Goal: Task Accomplishment & Management: Manage account settings

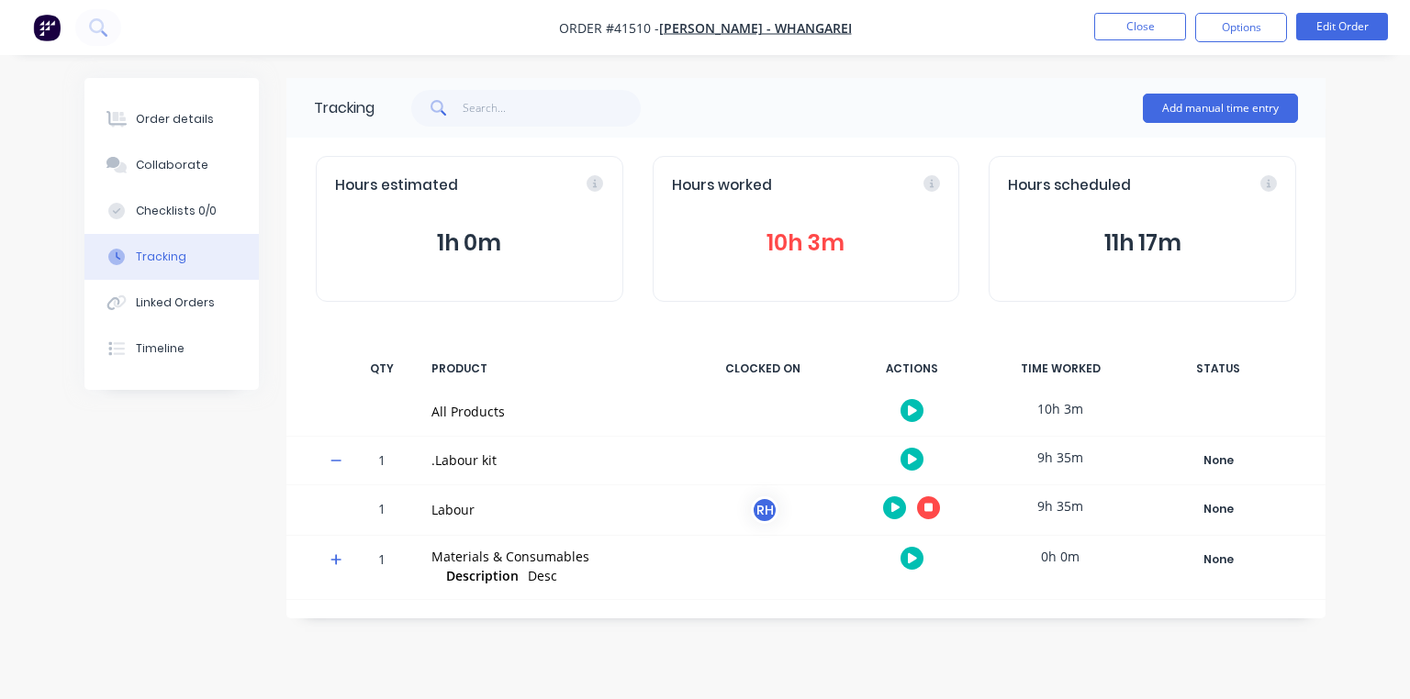
click at [929, 507] on icon "button" at bounding box center [928, 507] width 9 height 9
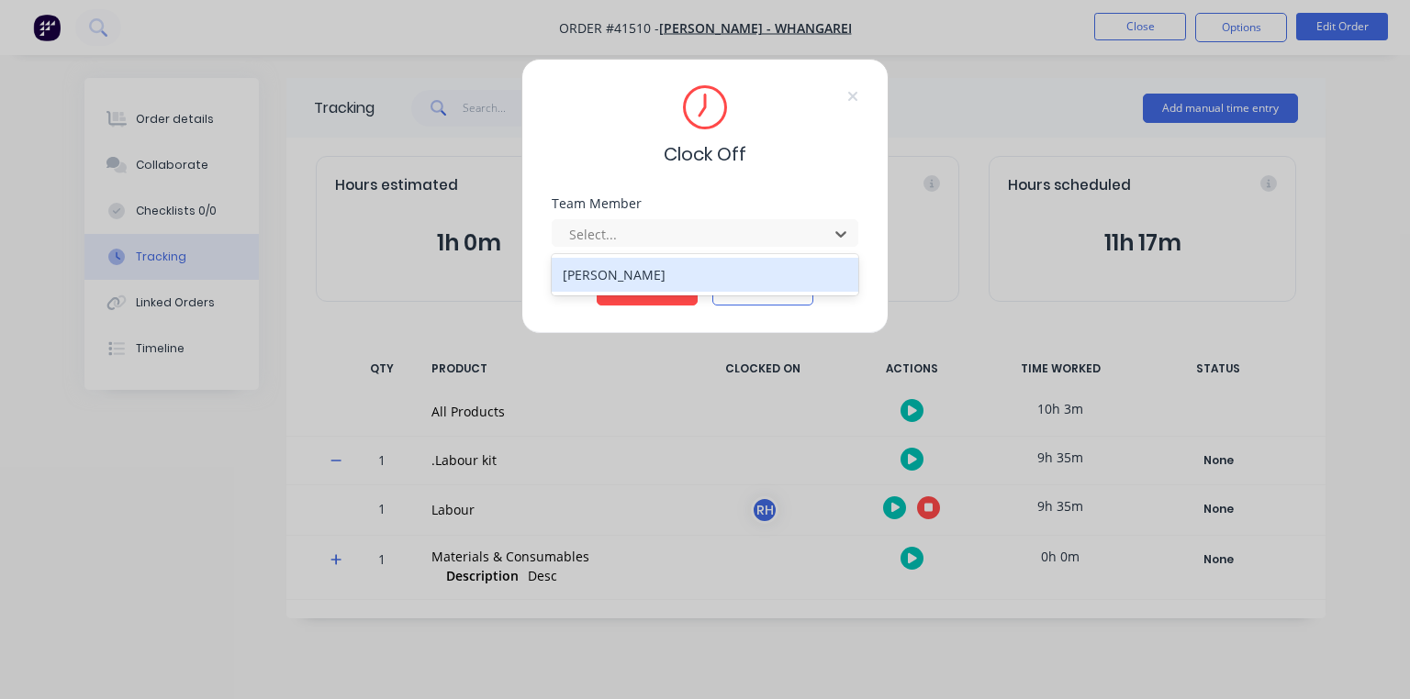
click at [667, 277] on div "[PERSON_NAME]" at bounding box center [705, 275] width 307 height 34
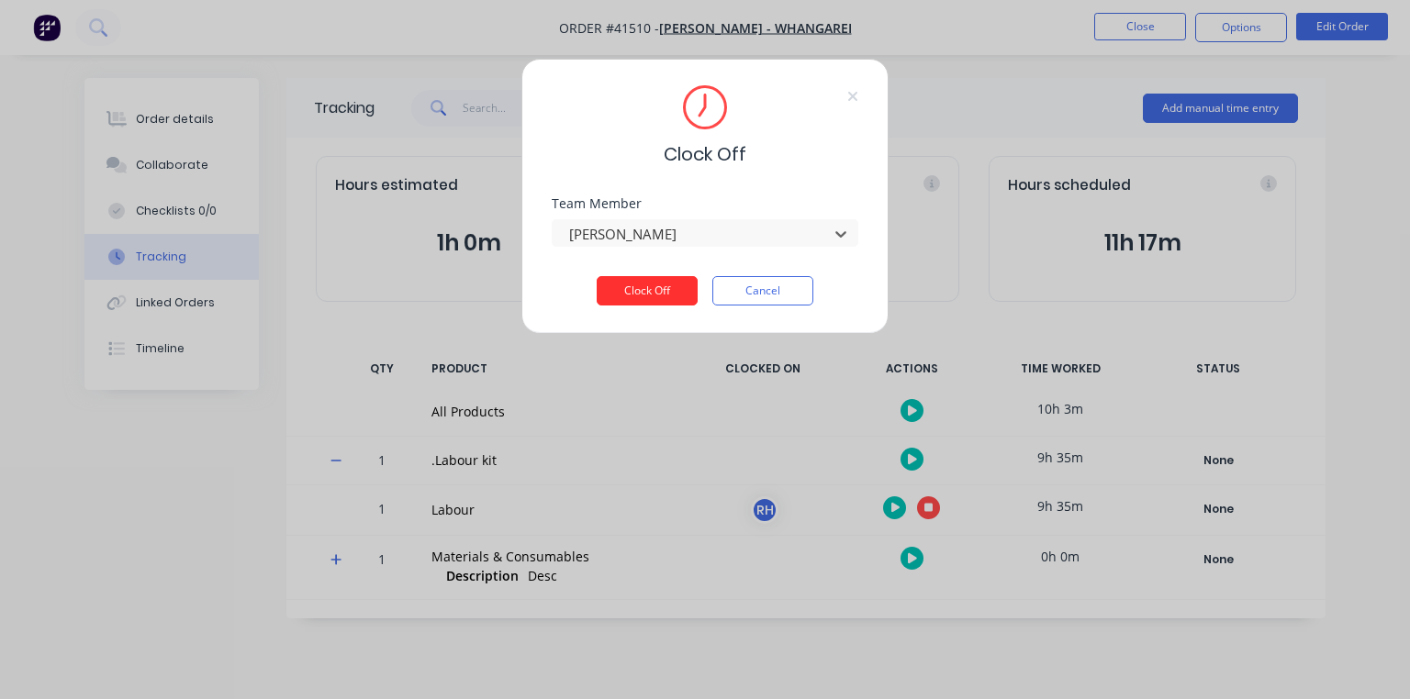
click at [643, 293] on button "Clock Off" at bounding box center [647, 290] width 101 height 29
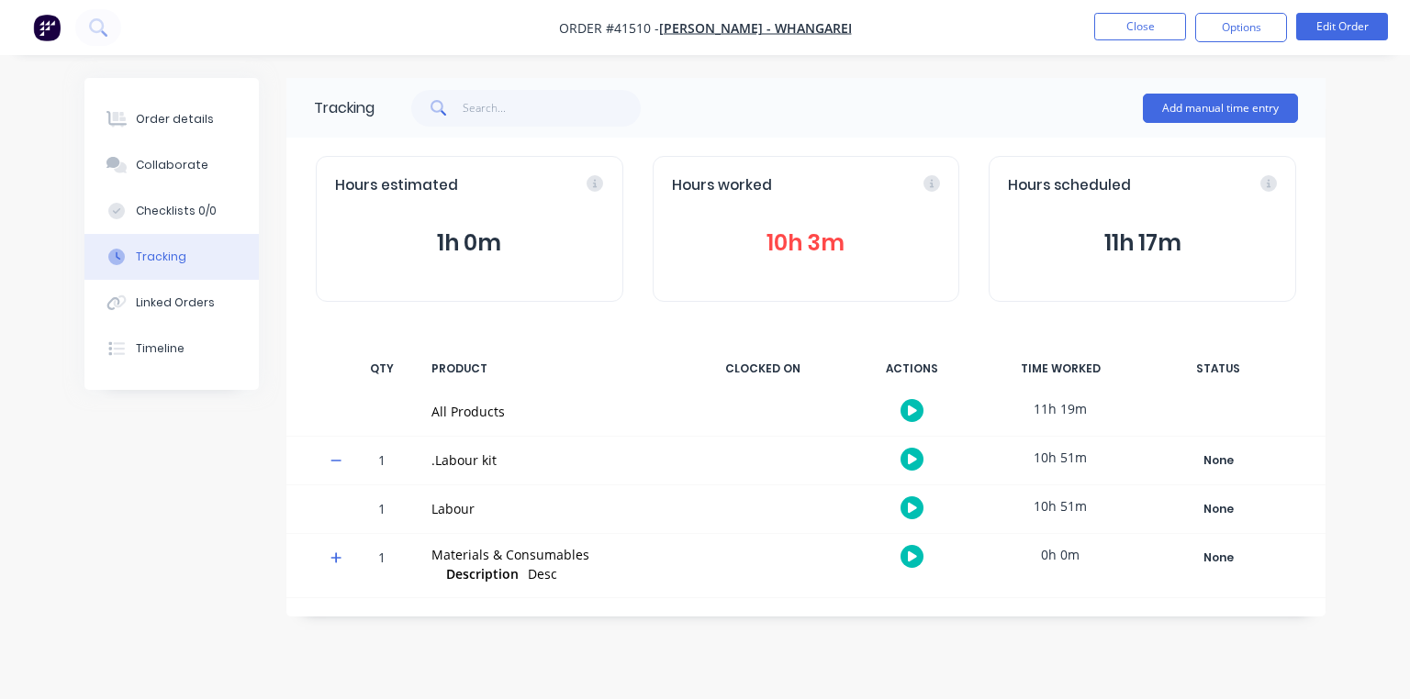
click at [55, 30] on img "button" at bounding box center [47, 28] width 28 height 28
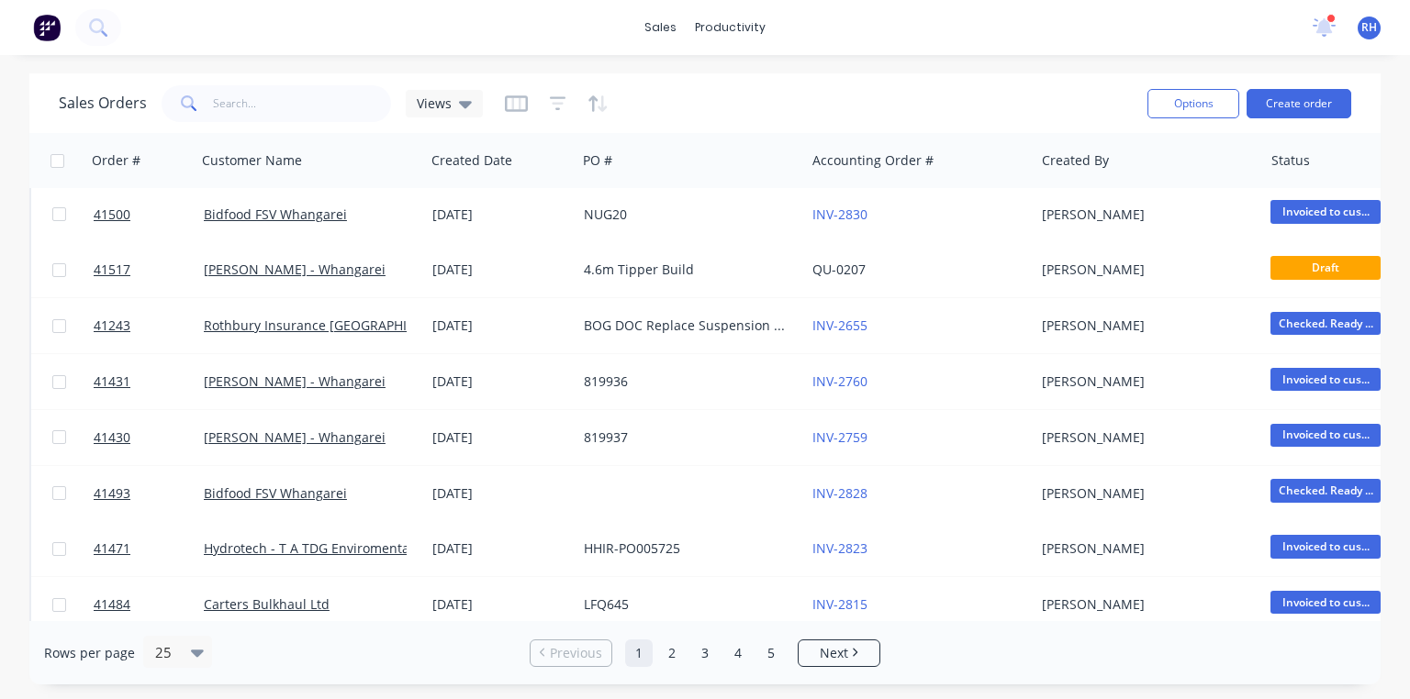
scroll to position [115, 0]
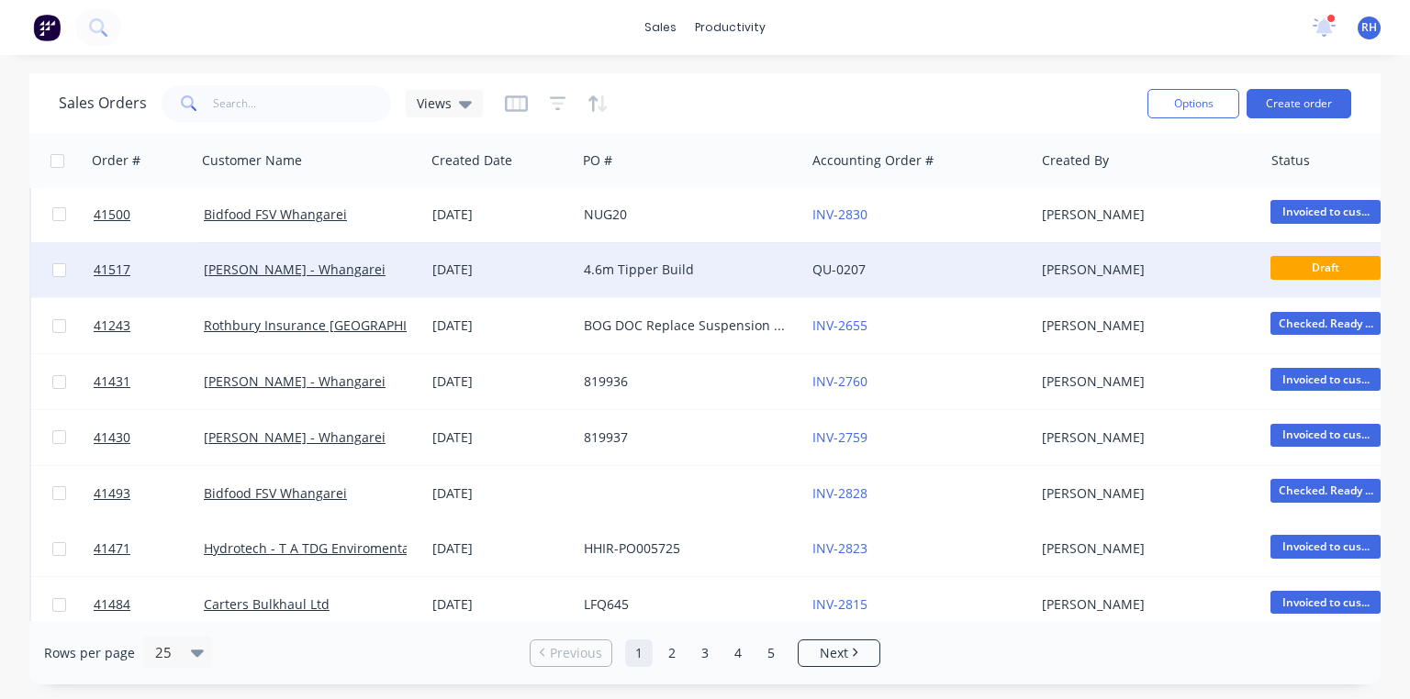
click at [843, 266] on link "QU-0207" at bounding box center [838, 269] width 53 height 17
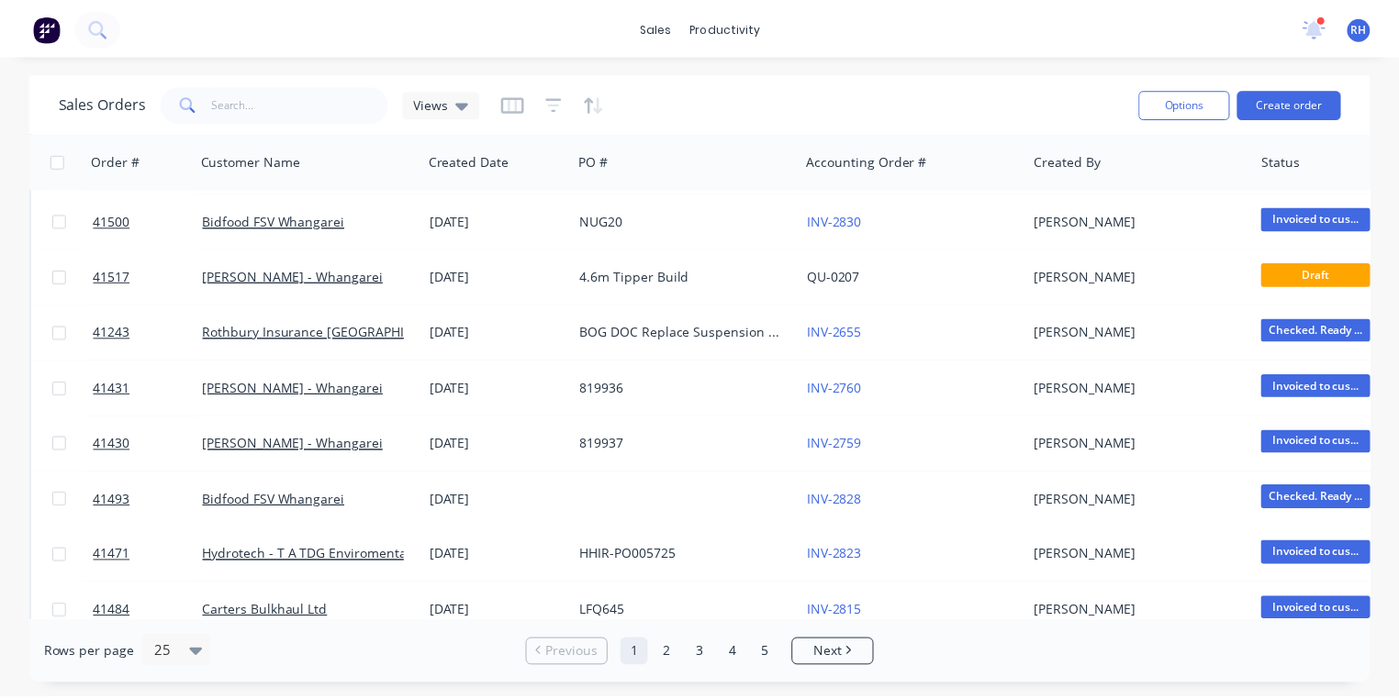
scroll to position [110, 0]
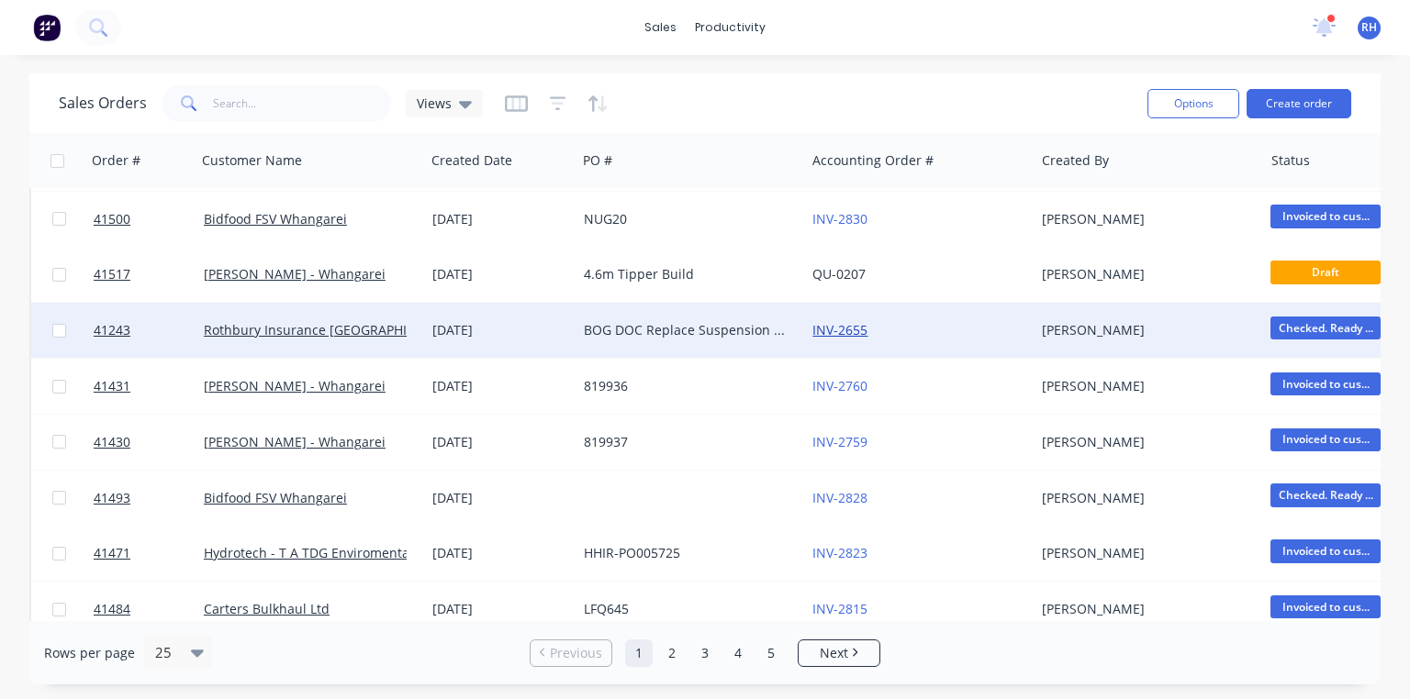
click at [845, 321] on link "INV-2655" at bounding box center [839, 329] width 55 height 17
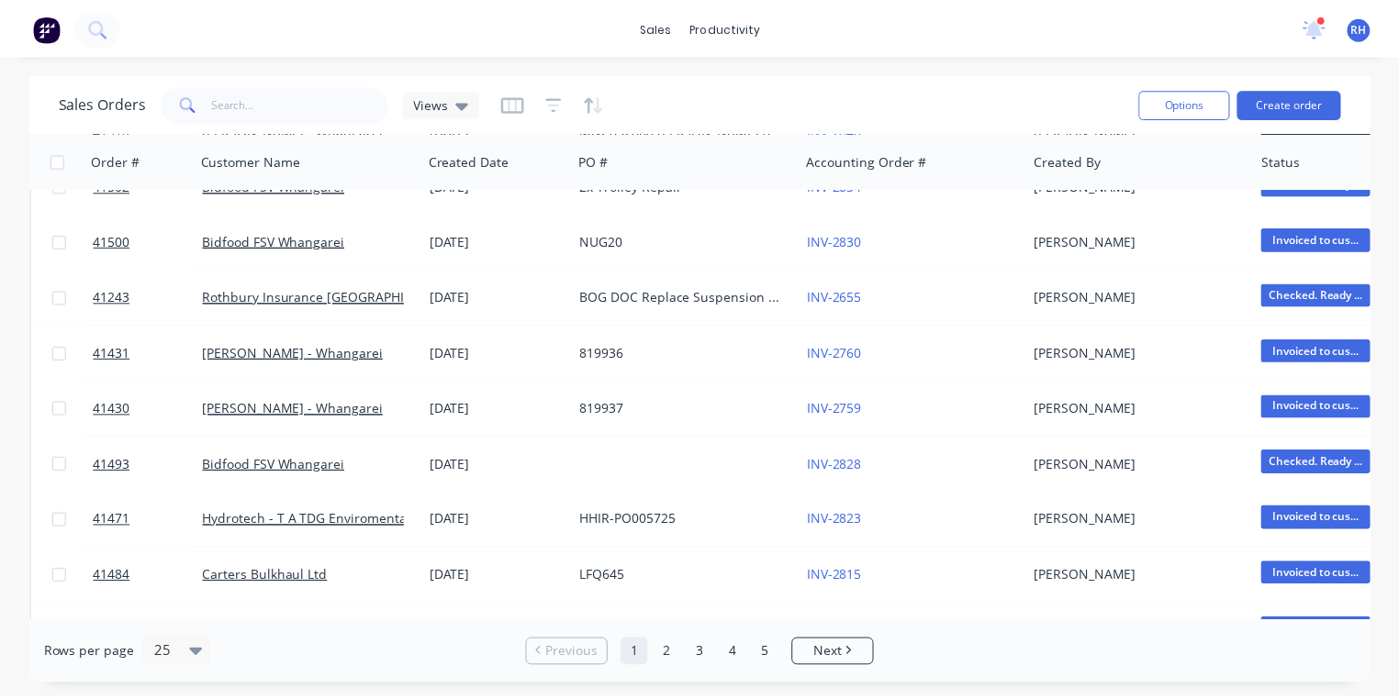
scroll to position [158, 0]
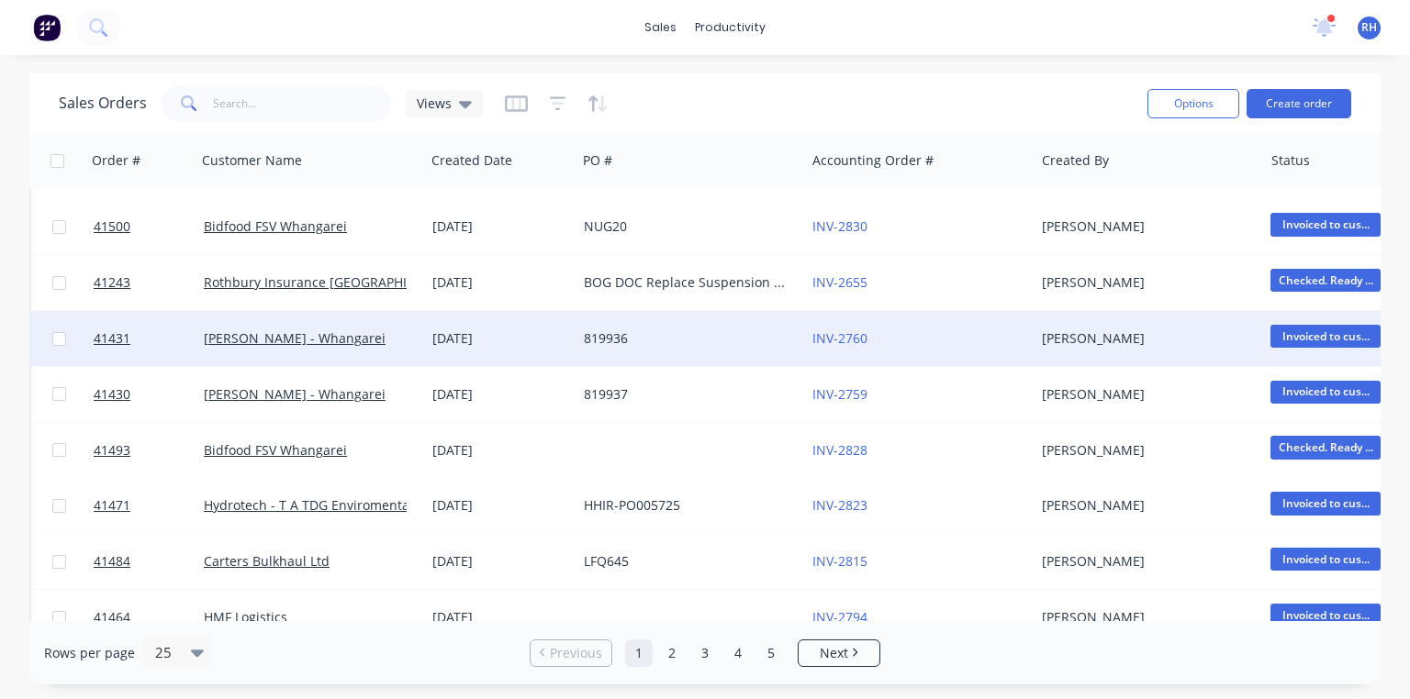
click at [840, 346] on div "INV-2760" at bounding box center [914, 339] width 204 height 18
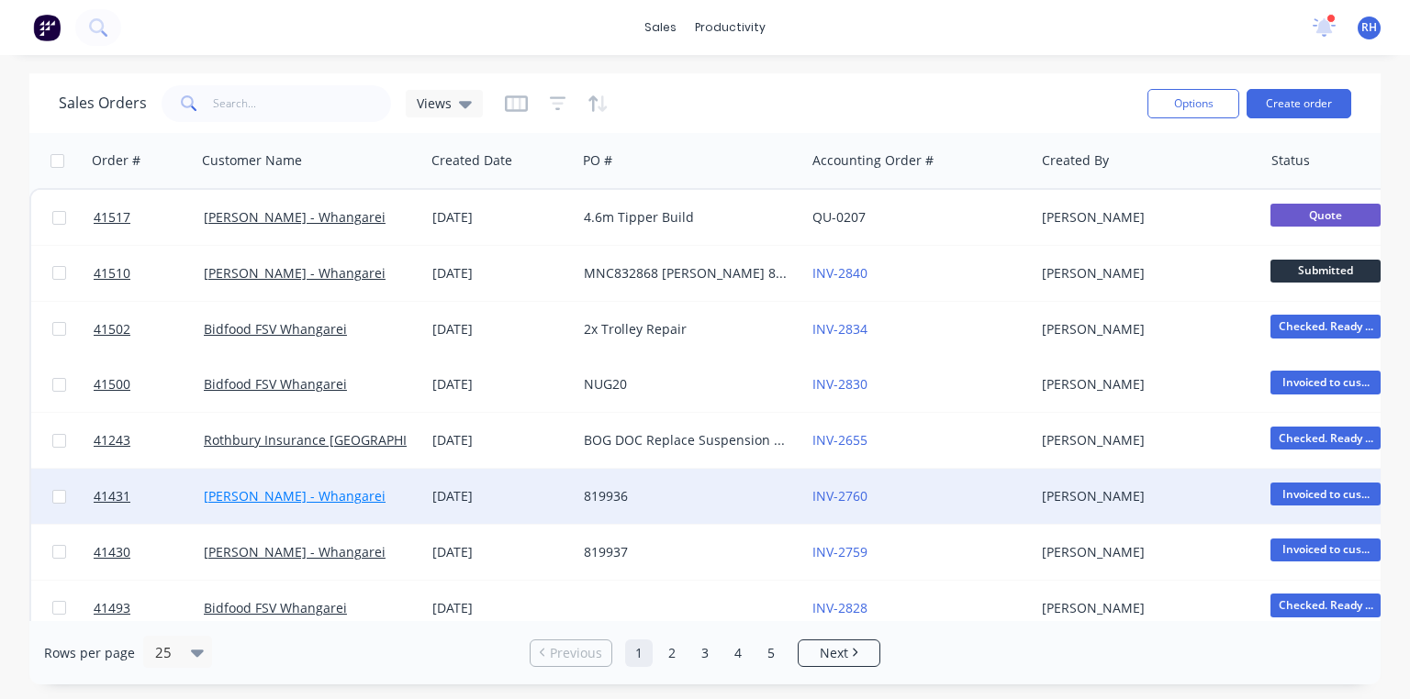
click at [301, 496] on link "[PERSON_NAME] - Whangarei" at bounding box center [295, 495] width 182 height 17
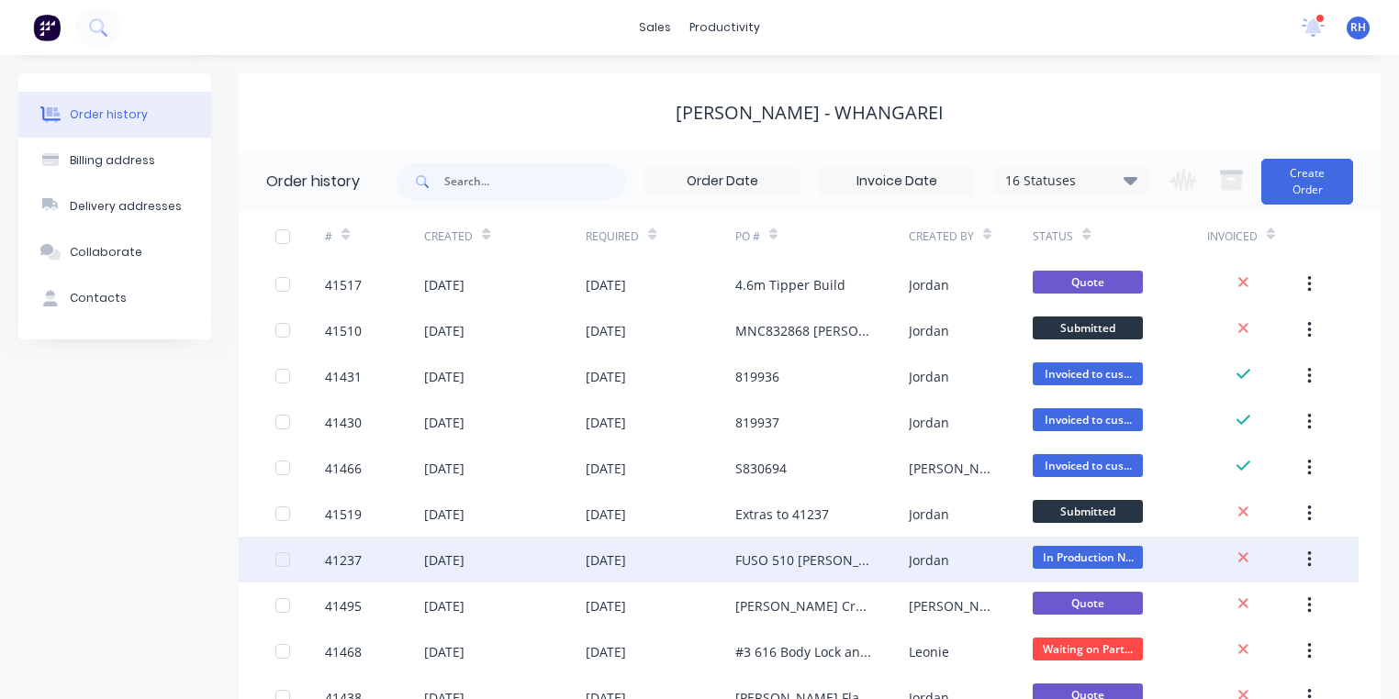
click at [690, 560] on div "[DATE]" at bounding box center [660, 560] width 149 height 46
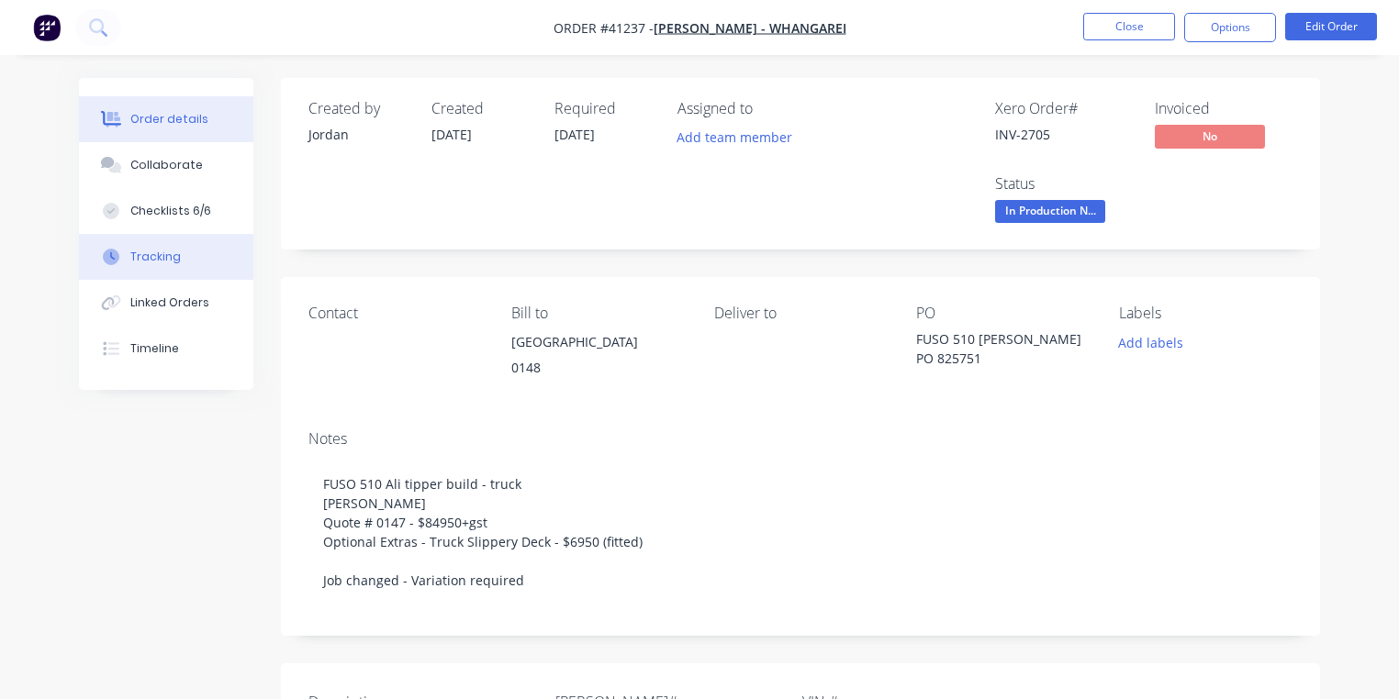
click at [165, 262] on div "Tracking" at bounding box center [155, 257] width 50 height 17
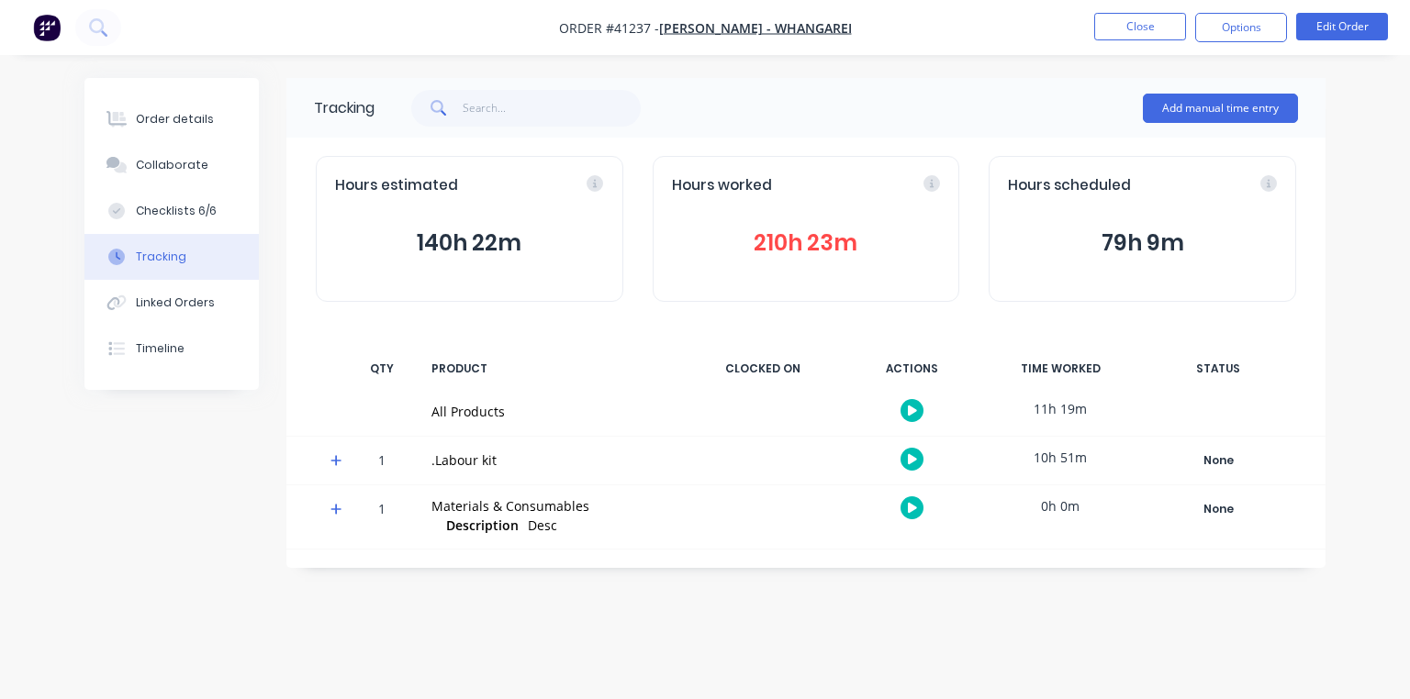
click at [336, 460] on icon at bounding box center [335, 460] width 11 height 11
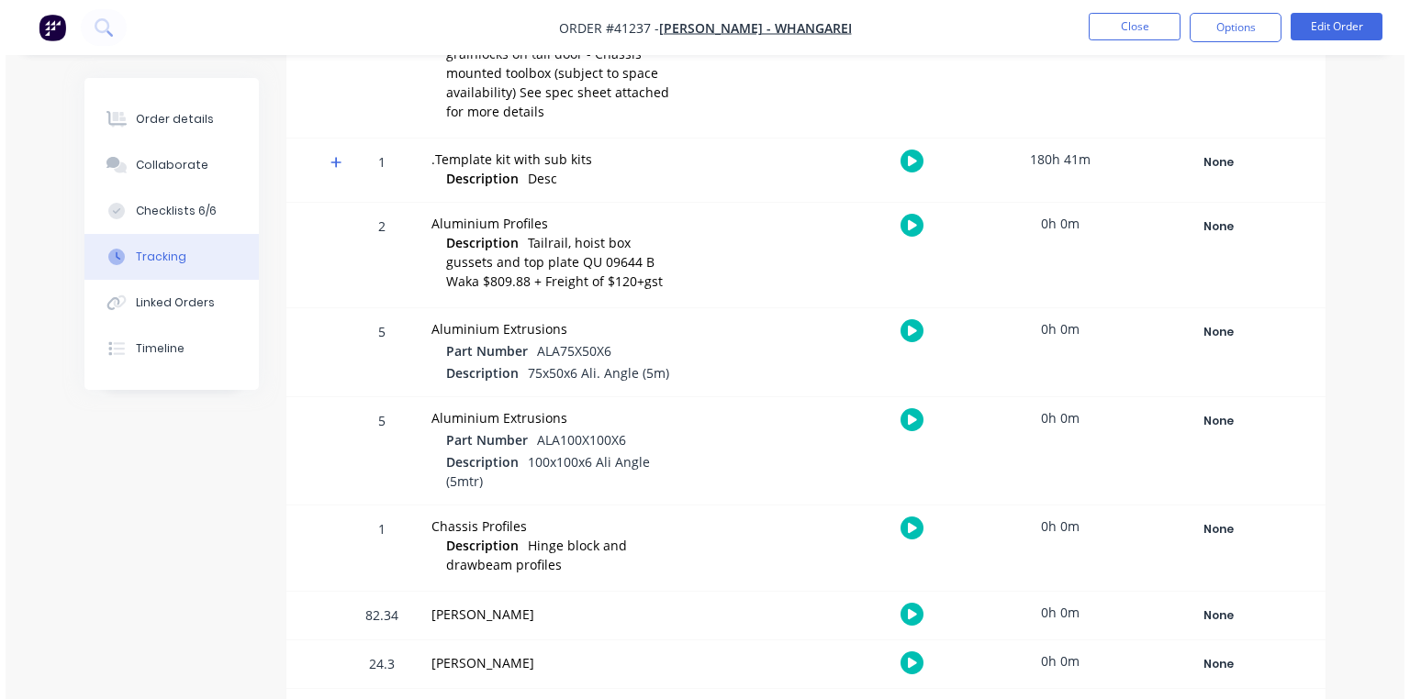
scroll to position [625, 0]
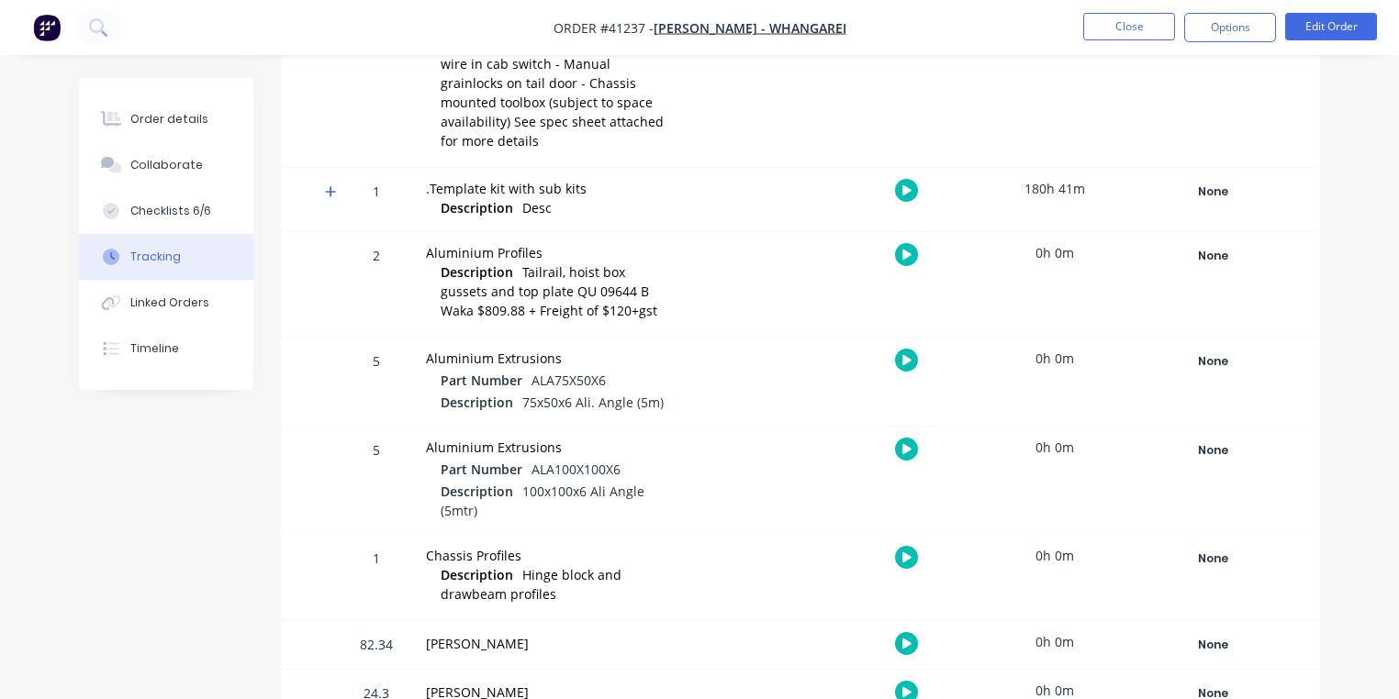
click at [325, 185] on icon at bounding box center [331, 191] width 12 height 13
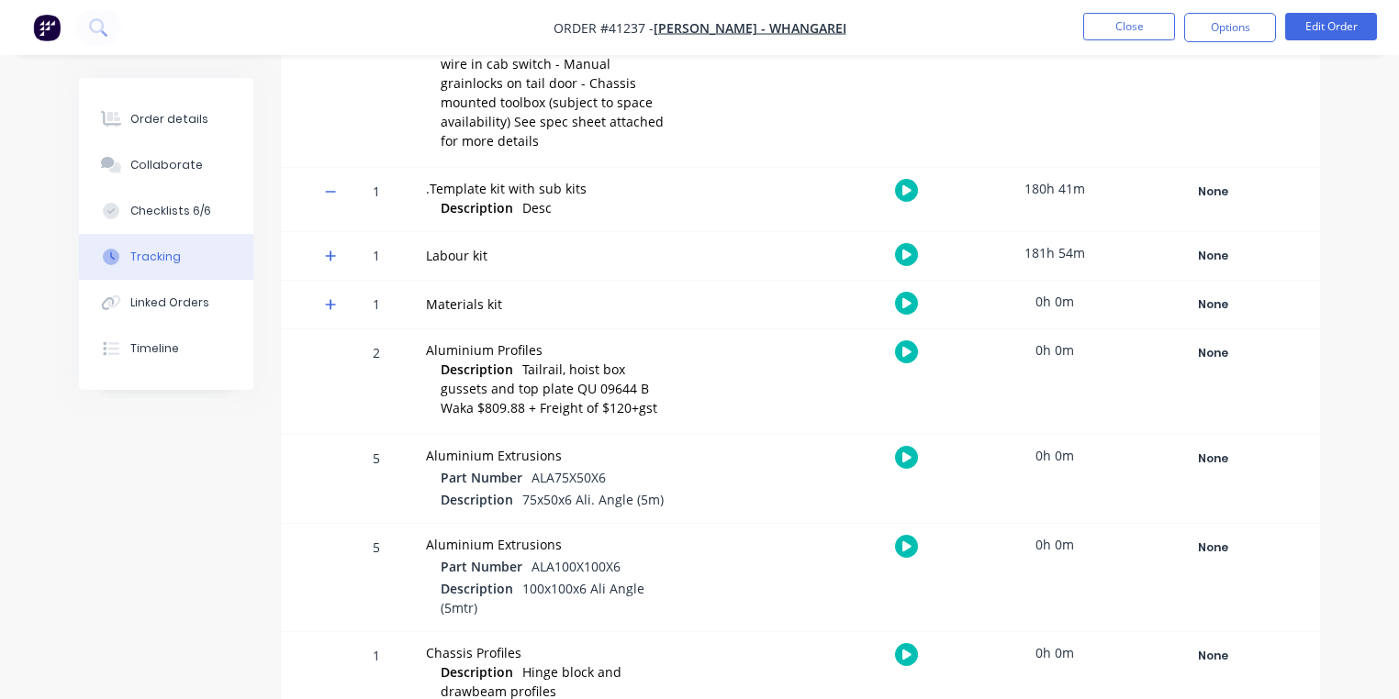
click at [330, 251] on icon at bounding box center [330, 256] width 11 height 11
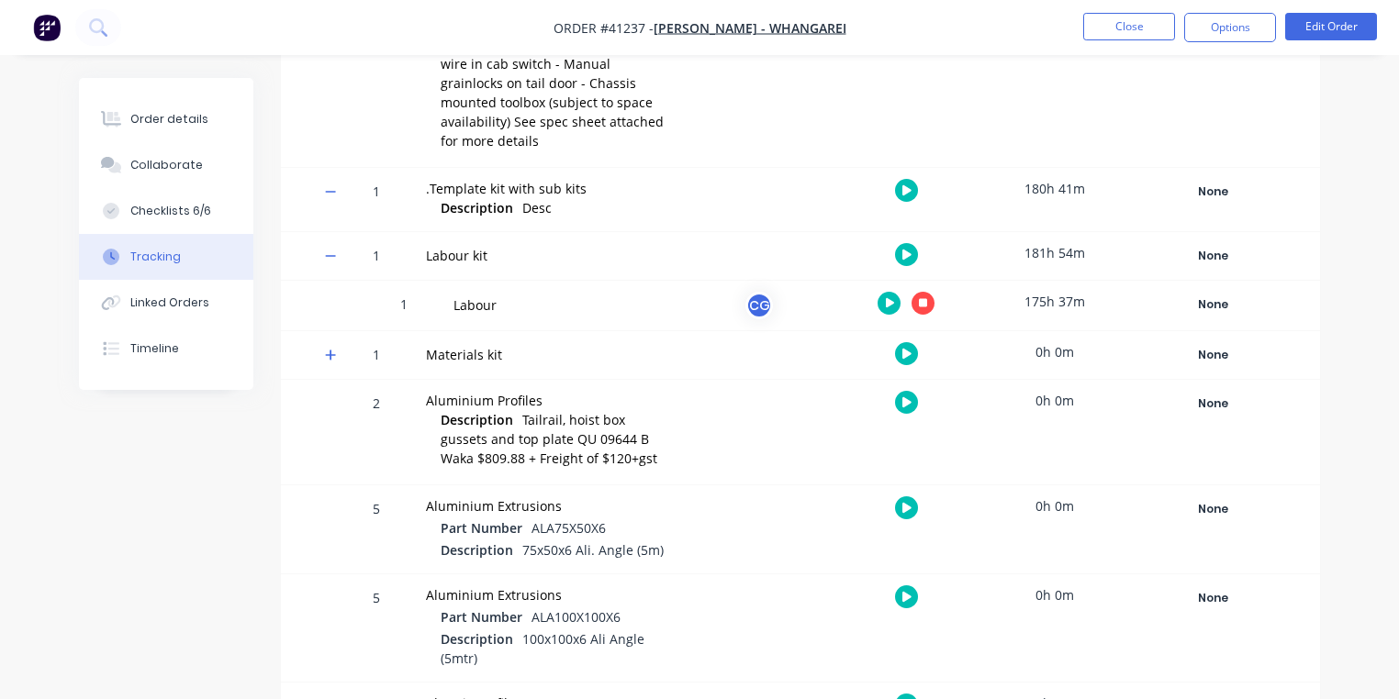
click at [889, 298] on icon "button" at bounding box center [890, 303] width 9 height 10
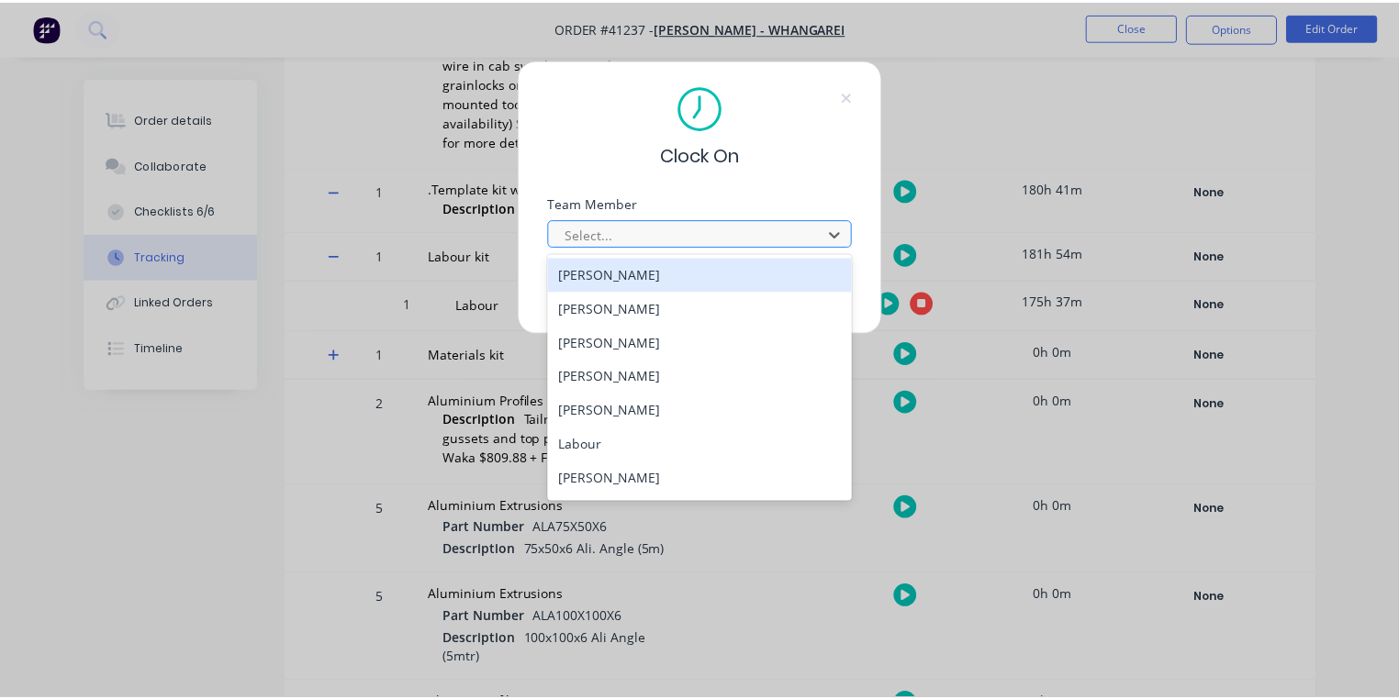
scroll to position [200, 0]
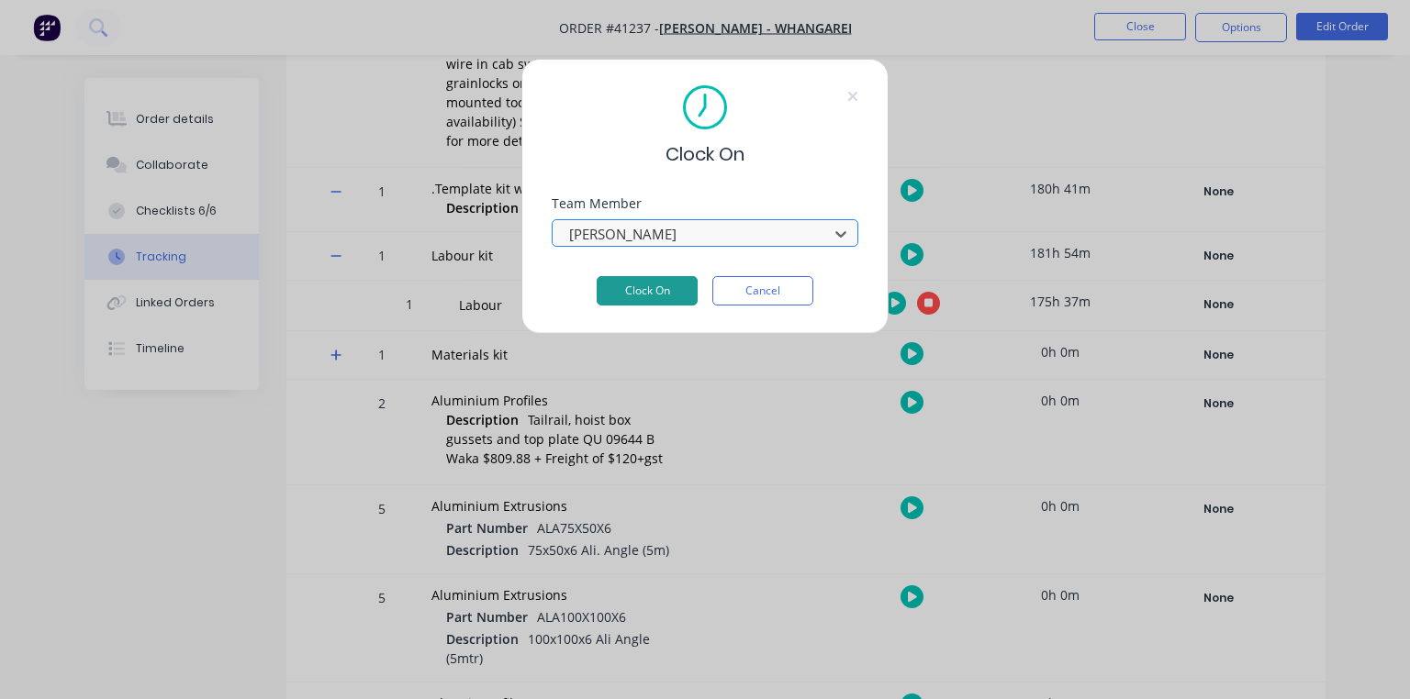
click at [657, 289] on button "Clock On" at bounding box center [647, 290] width 101 height 29
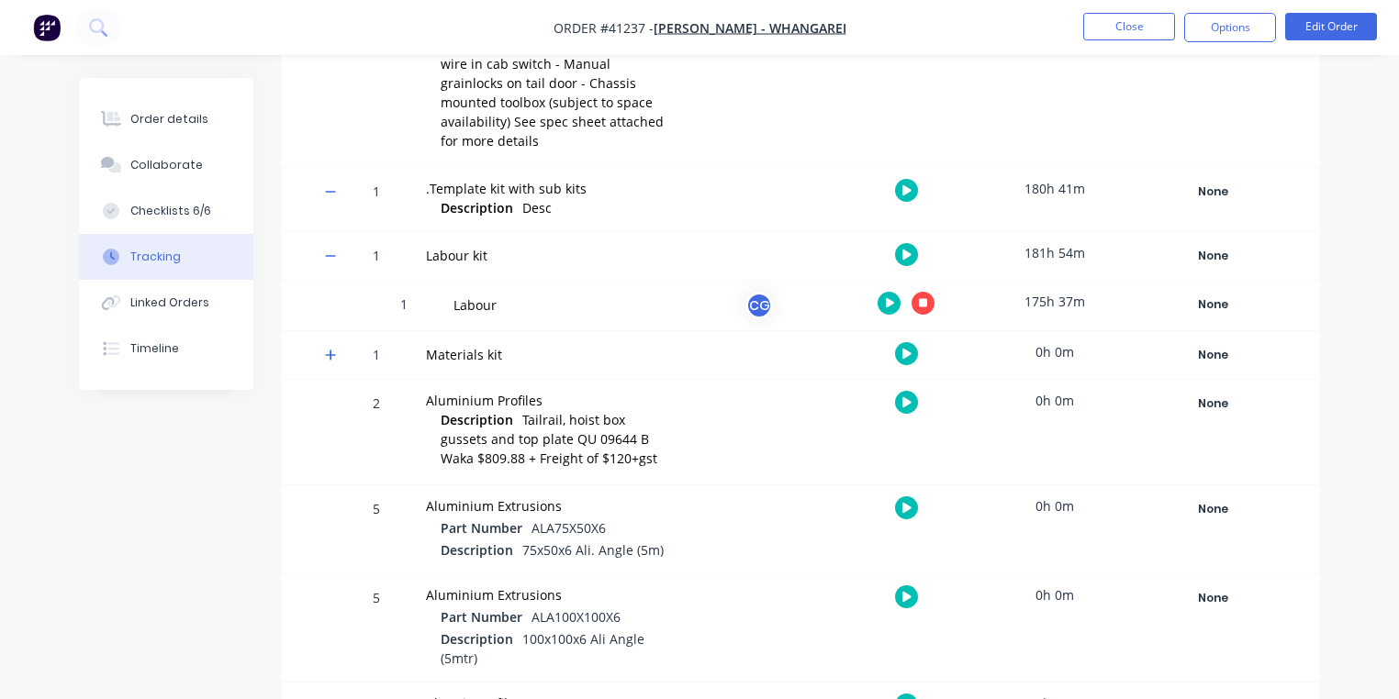
click at [43, 29] on img "button" at bounding box center [47, 28] width 28 height 28
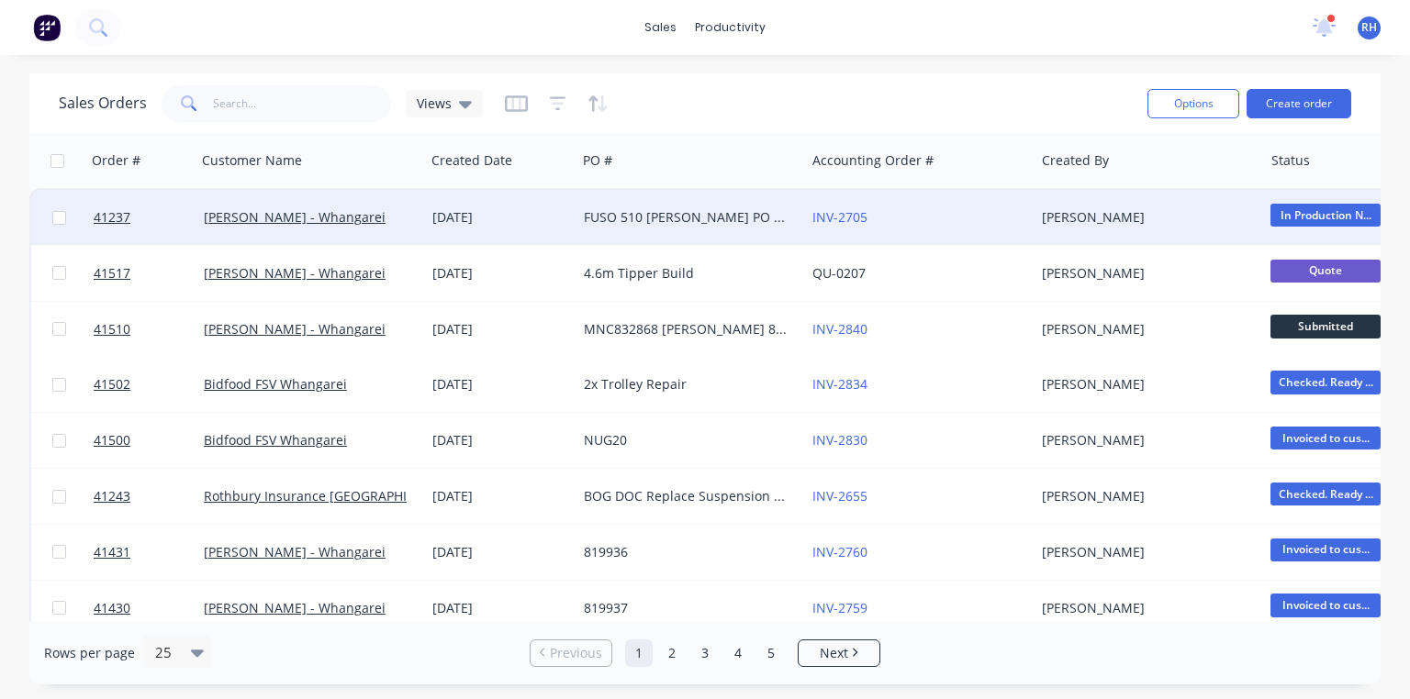
click at [646, 215] on div "FUSO 510 [PERSON_NAME] PO 825751" at bounding box center [686, 217] width 204 height 18
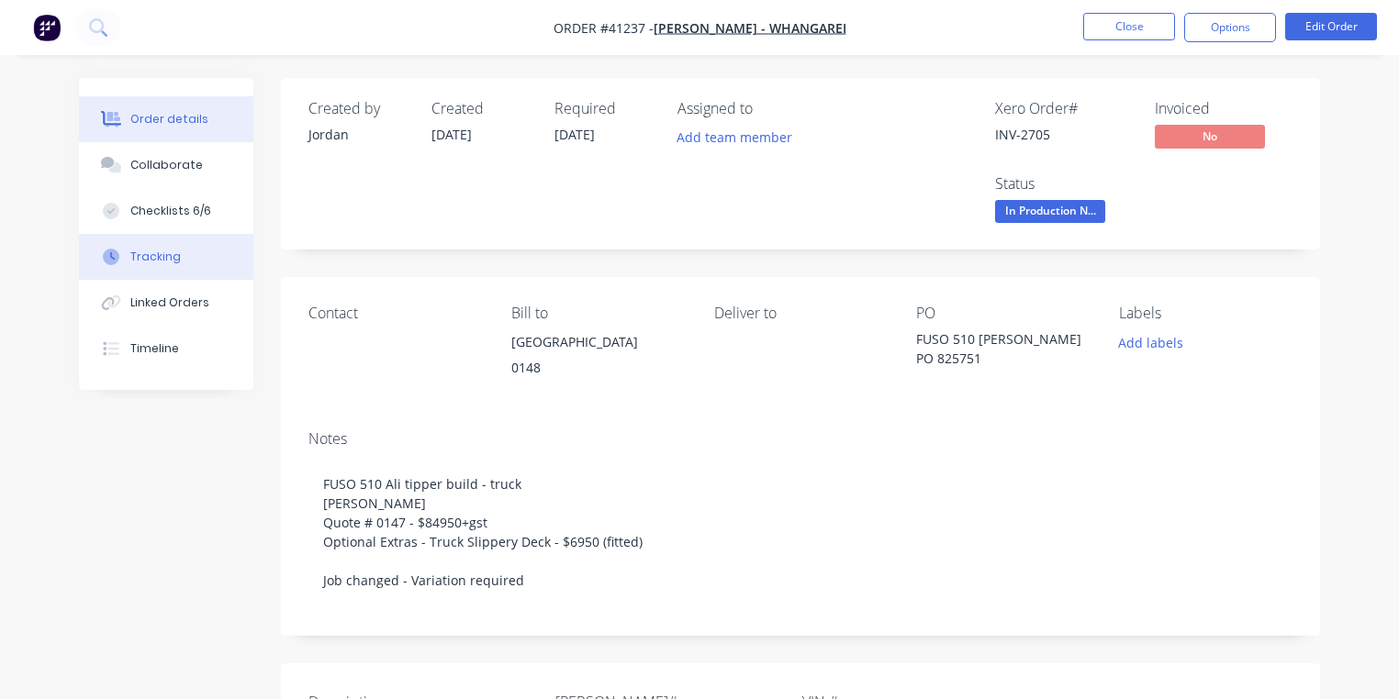
click at [174, 261] on div "Tracking" at bounding box center [155, 257] width 50 height 17
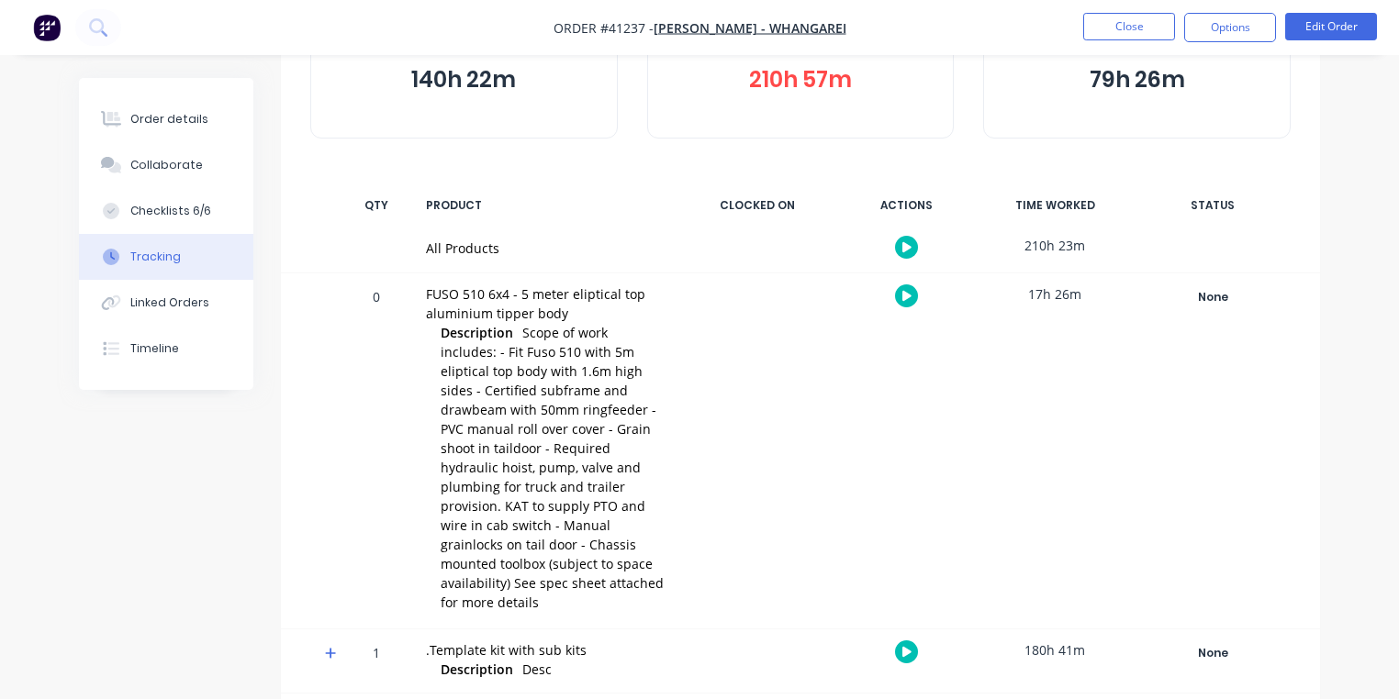
scroll to position [502, 0]
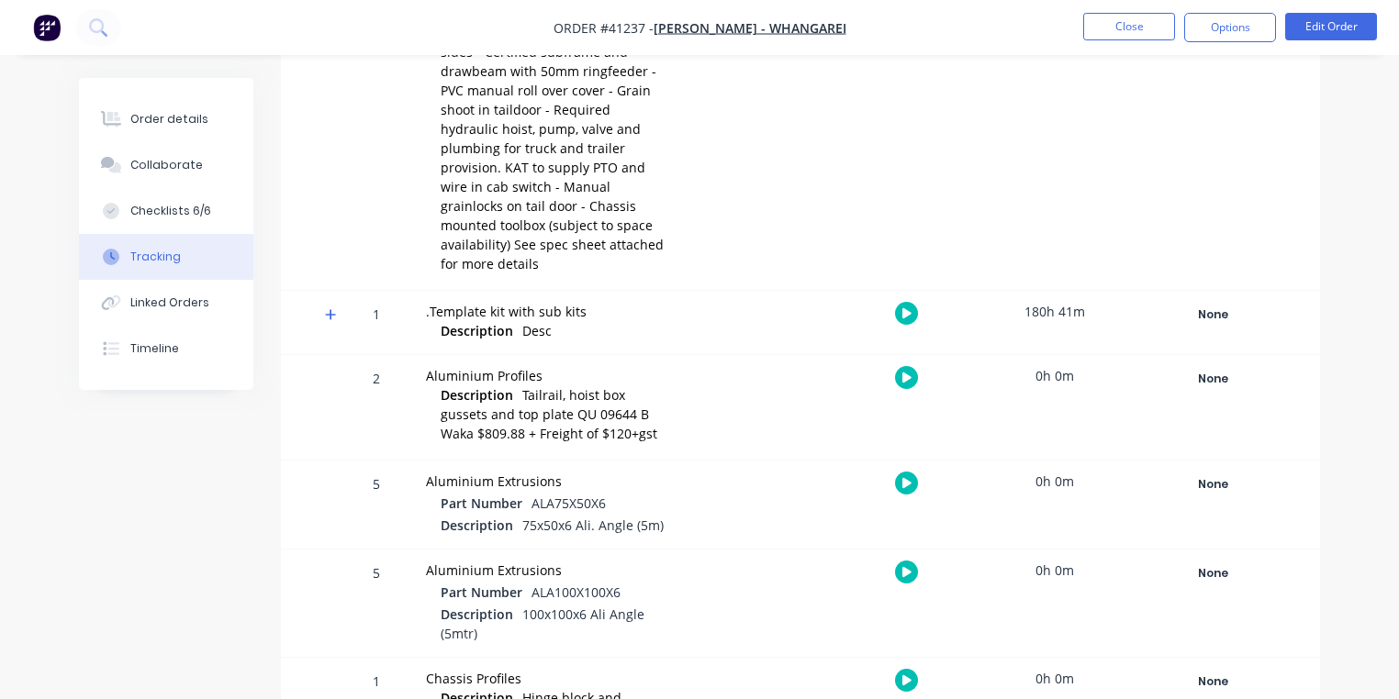
click at [330, 309] on icon at bounding box center [330, 314] width 11 height 11
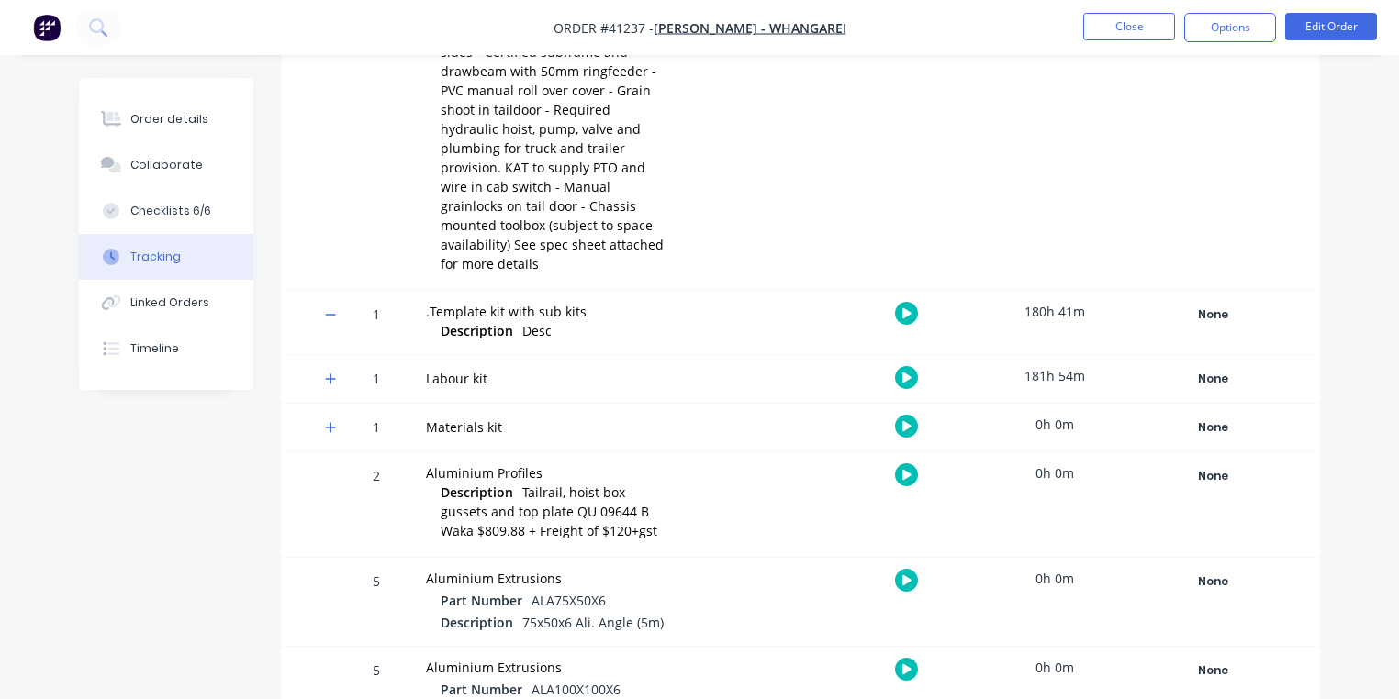
click at [331, 373] on icon at bounding box center [331, 379] width 12 height 13
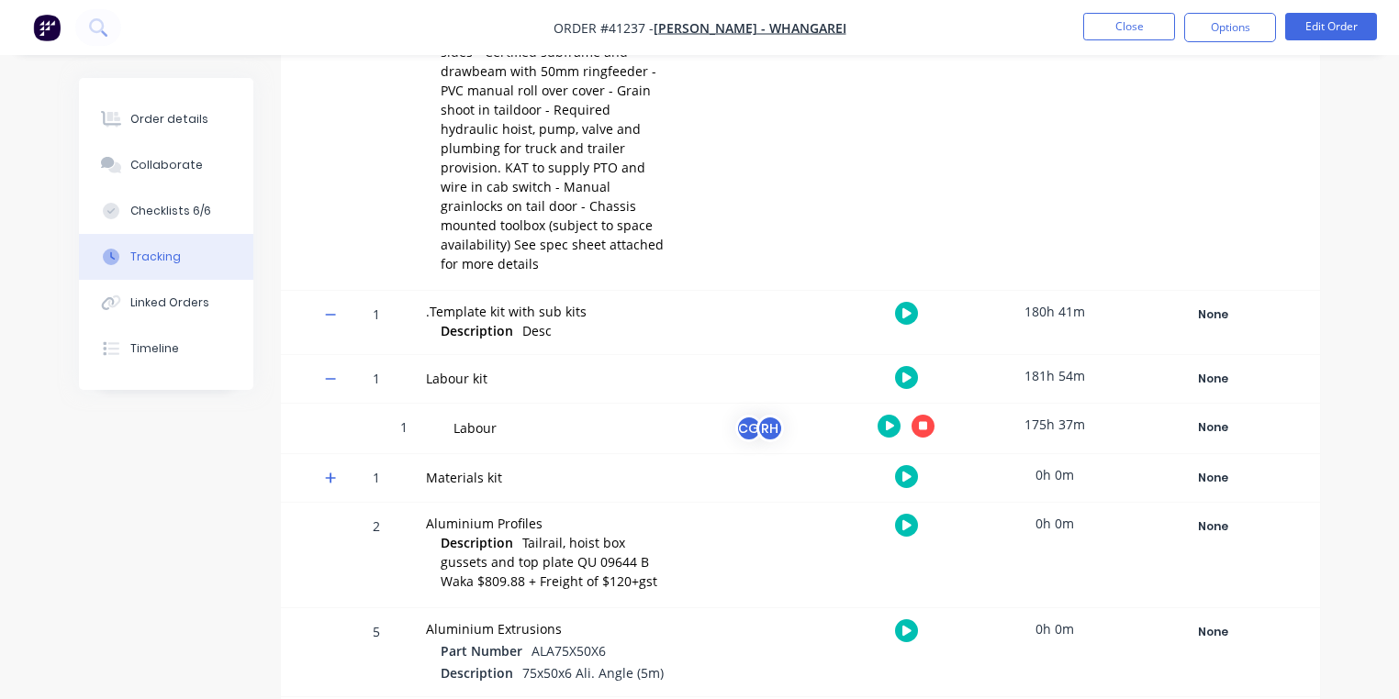
click at [922, 421] on icon "button" at bounding box center [923, 425] width 9 height 9
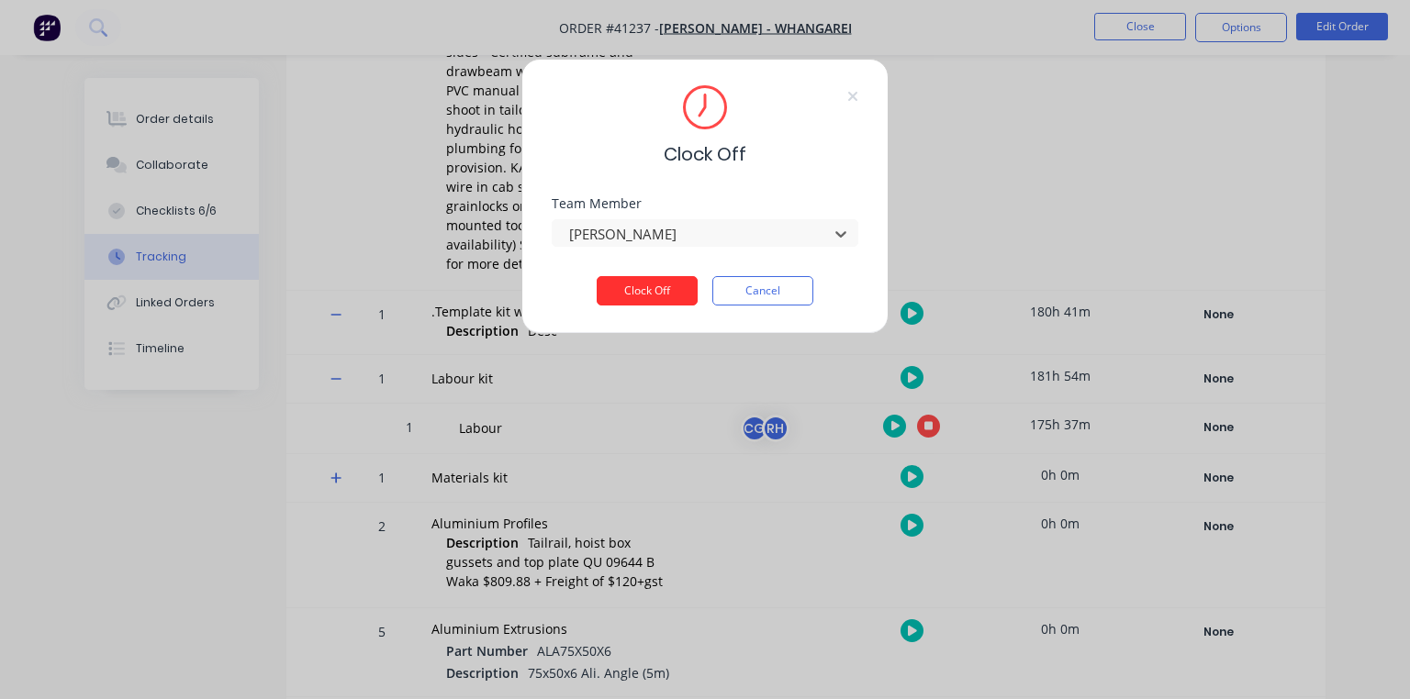
click at [683, 299] on button "Clock Off" at bounding box center [647, 290] width 101 height 29
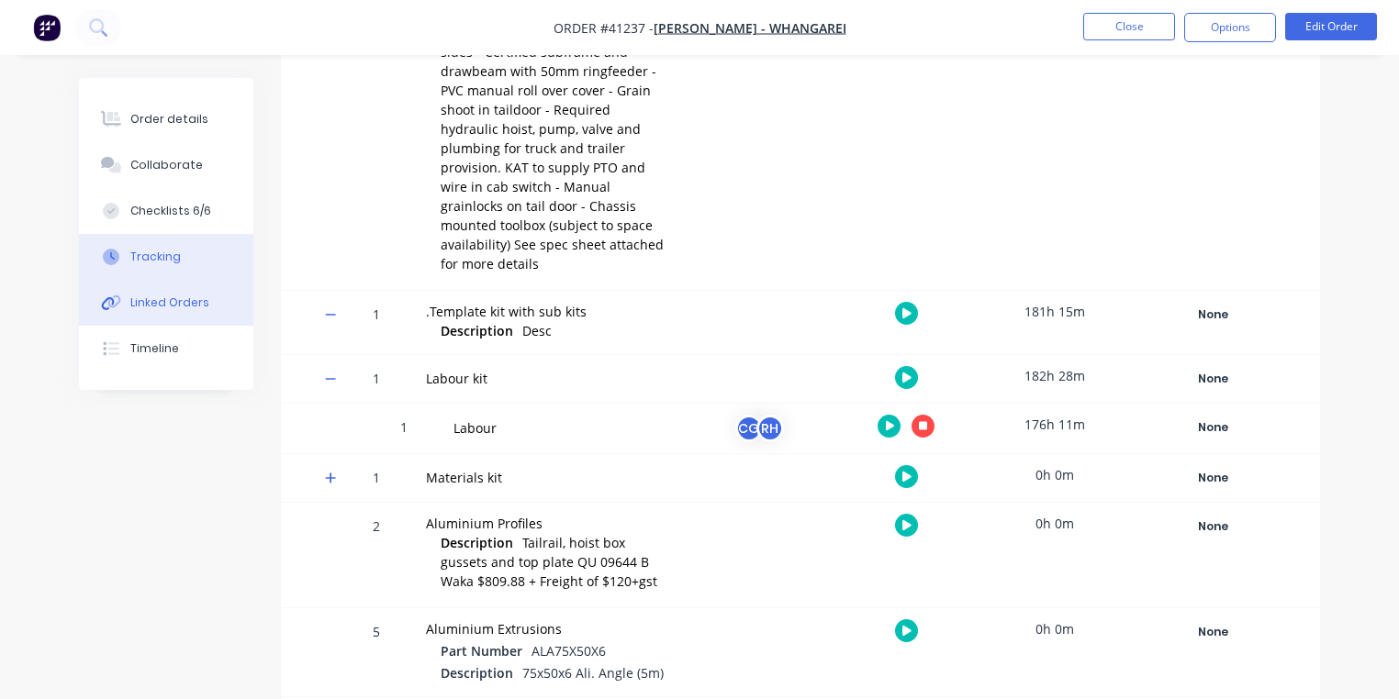
click at [168, 317] on button "Linked Orders" at bounding box center [166, 303] width 174 height 46
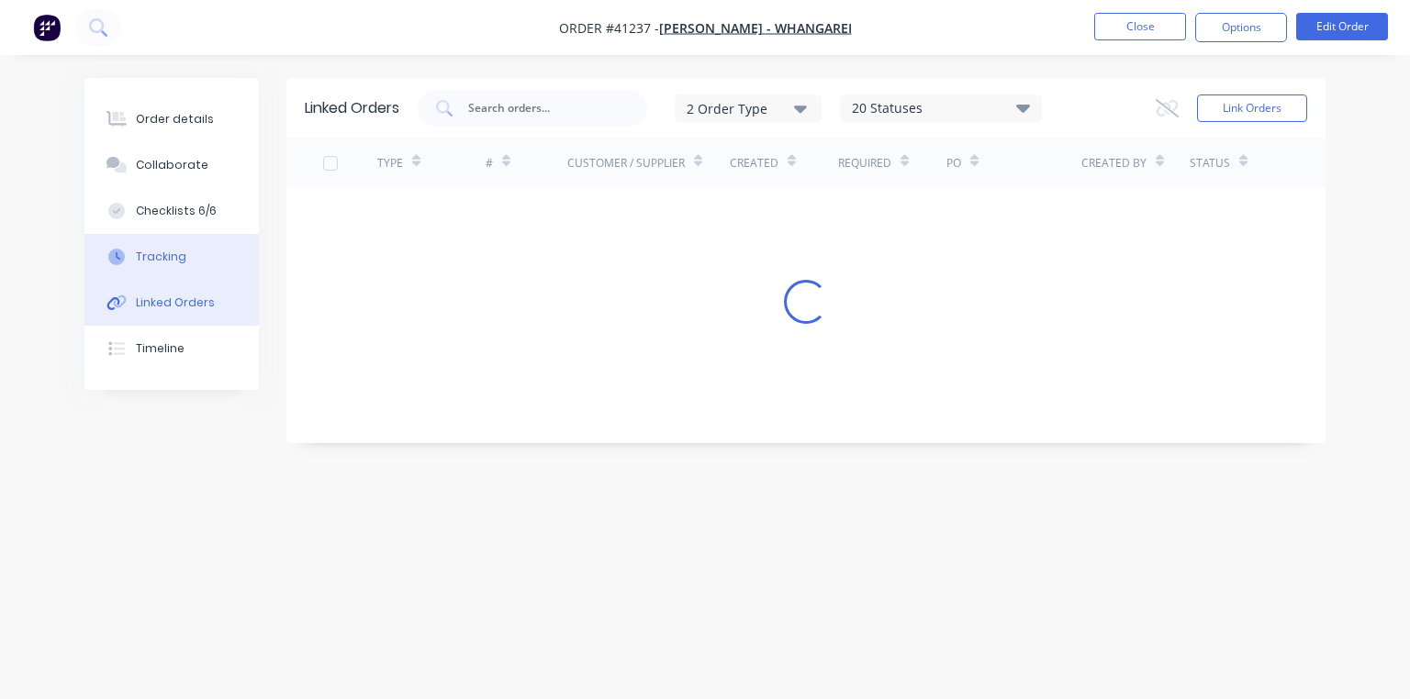
click at [167, 266] on button "Tracking" at bounding box center [171, 257] width 174 height 46
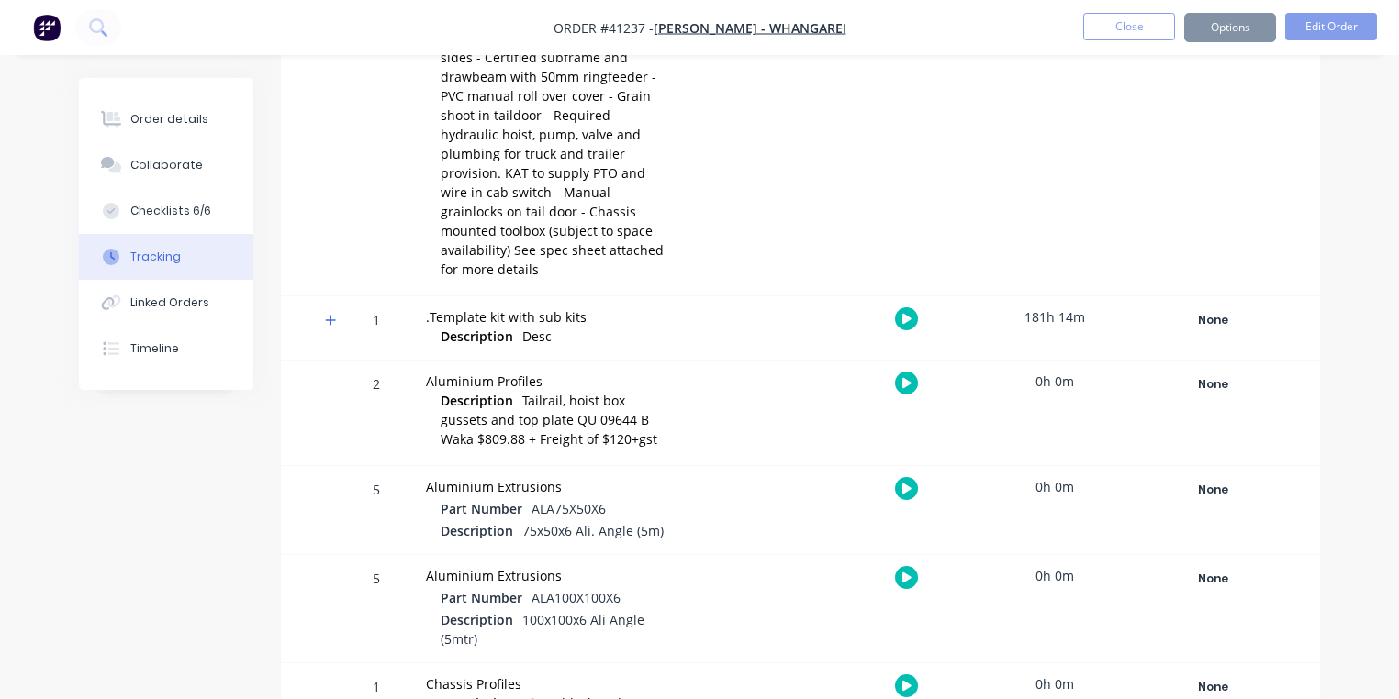
scroll to position [503, 0]
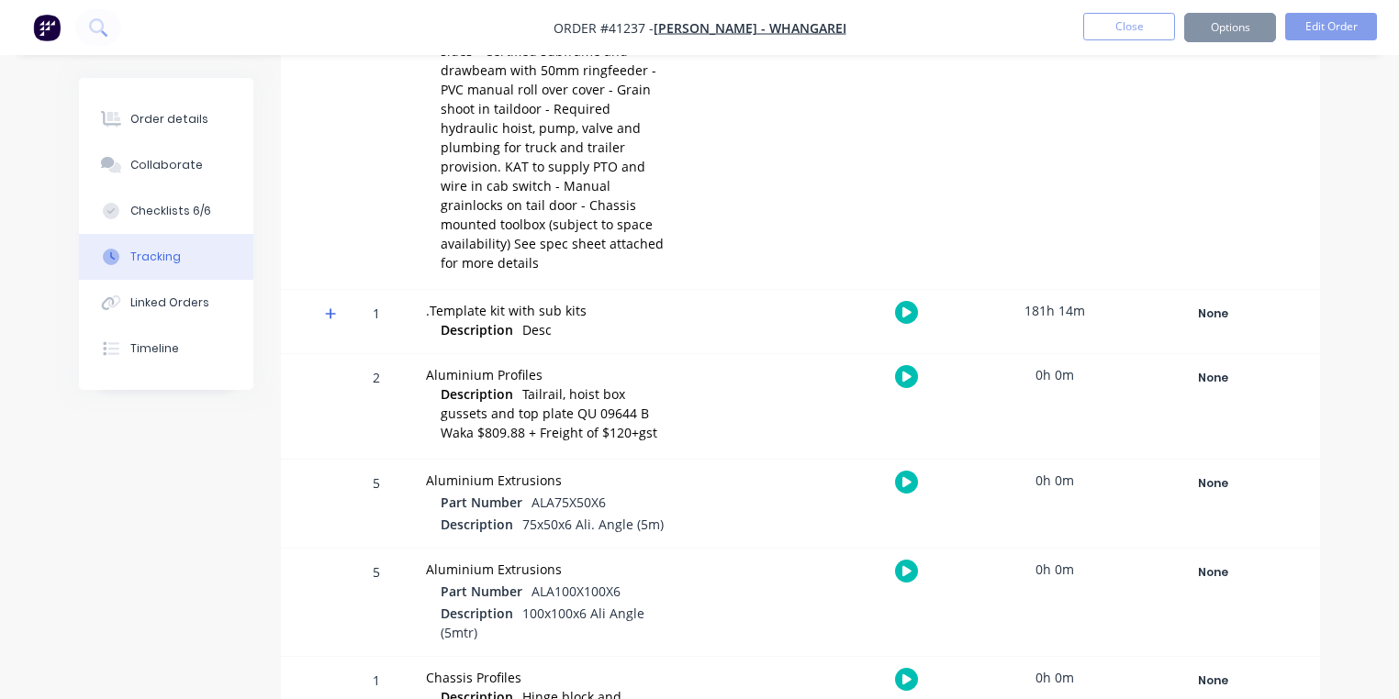
click at [311, 290] on div at bounding box center [324, 321] width 28 height 63
click at [330, 308] on icon at bounding box center [330, 313] width 11 height 11
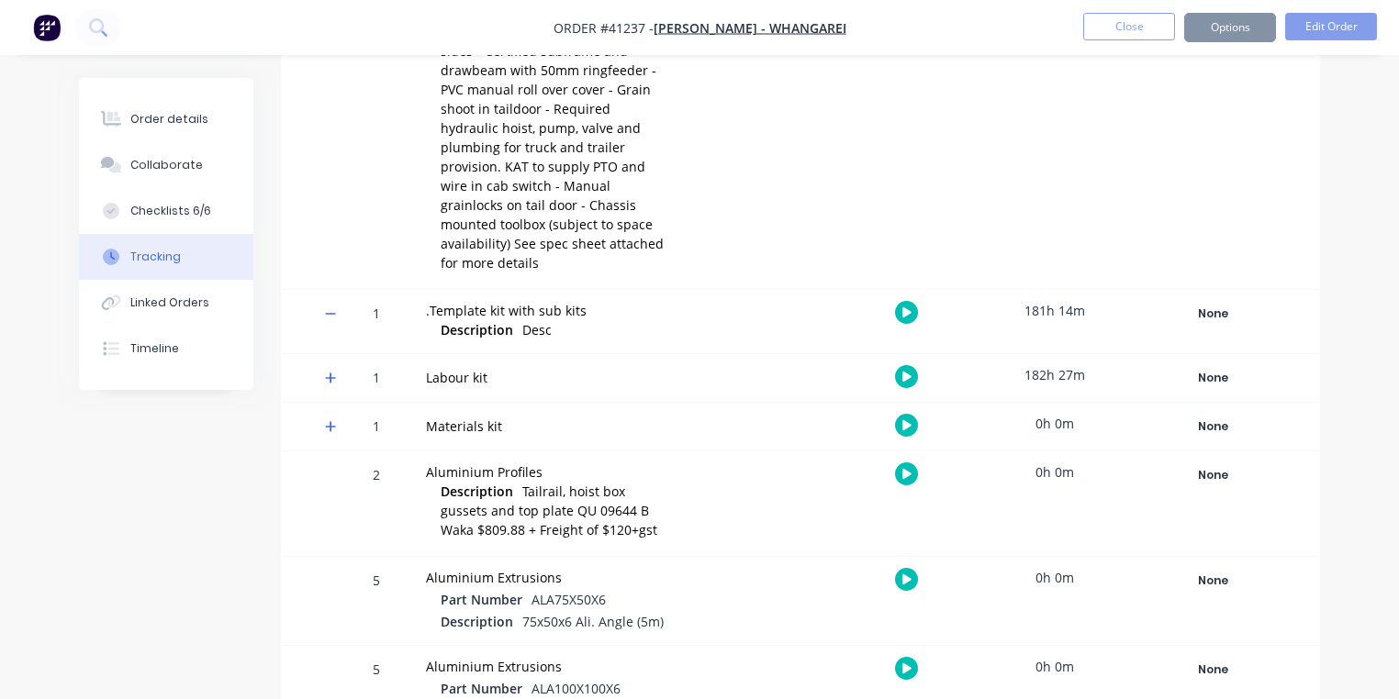
click at [338, 372] on span at bounding box center [334, 381] width 18 height 18
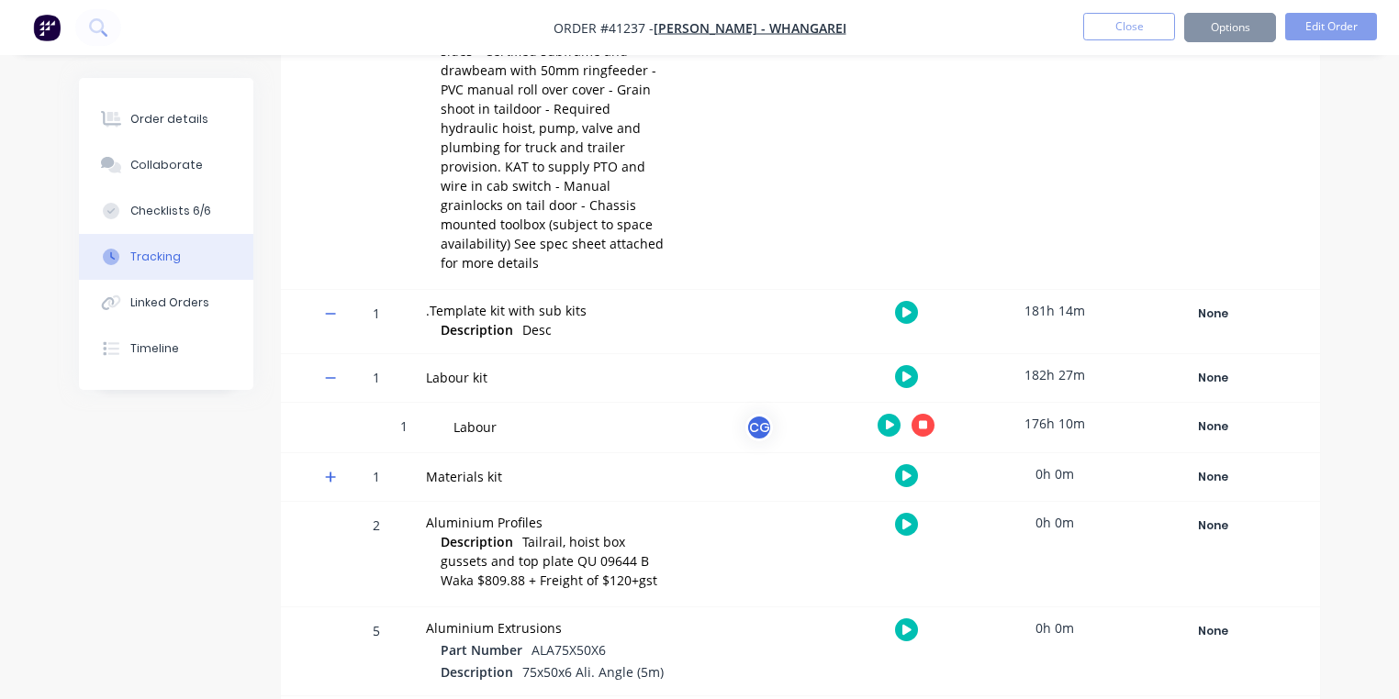
click at [303, 540] on div "2 Aluminium Profiles Description Tailrail, hoist box gussets and top plate QU 0…" at bounding box center [800, 554] width 1039 height 105
